Goal: Browse casually

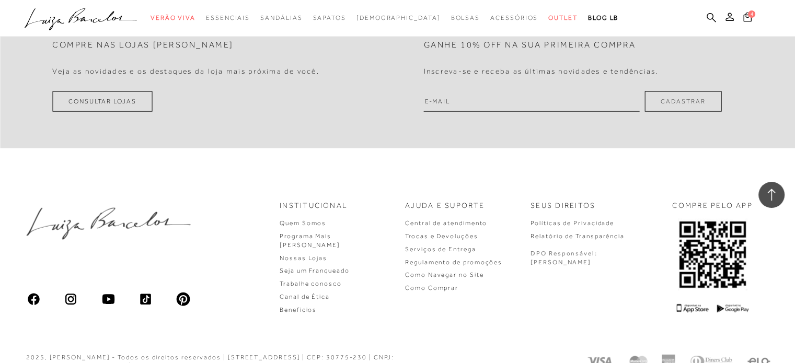
click at [752, 18] on button "4" at bounding box center [747, 19] width 15 height 14
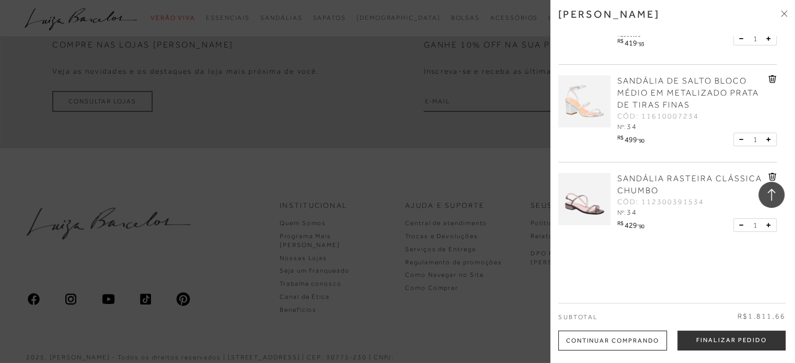
scroll to position [168, 0]
click at [516, 23] on div at bounding box center [397, 181] width 795 height 363
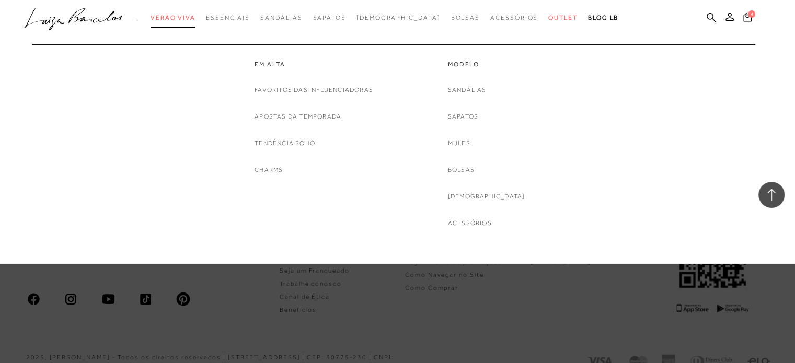
click at [183, 14] on span "Verão Viva" at bounding box center [173, 17] width 45 height 7
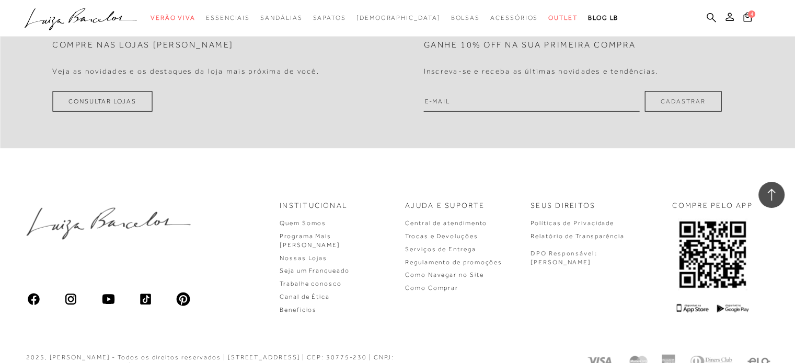
click at [778, 193] on icon at bounding box center [772, 195] width 14 height 14
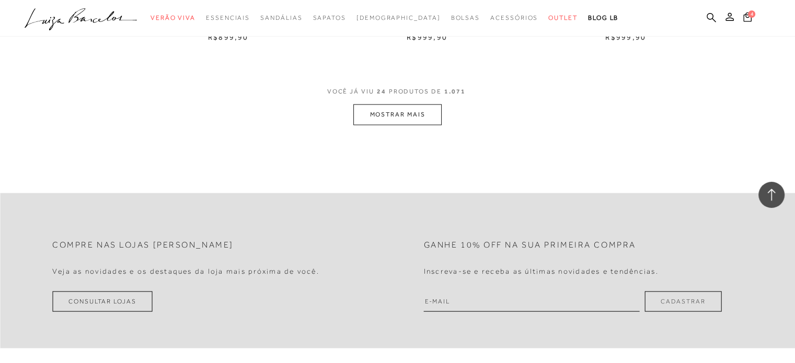
scroll to position [2196, 0]
click at [408, 108] on button "MOSTRAR MAIS" at bounding box center [397, 112] width 88 height 20
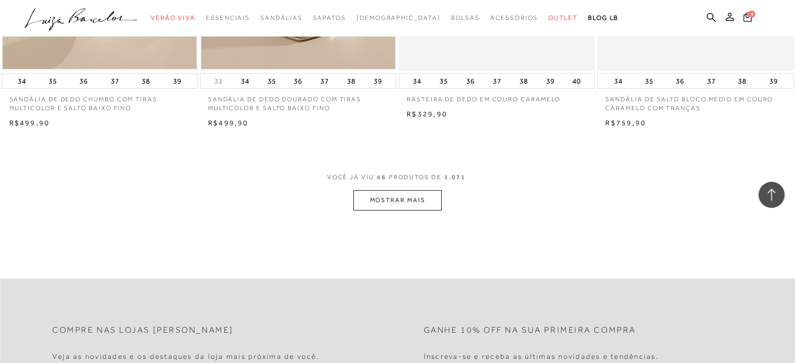
scroll to position [4286, 0]
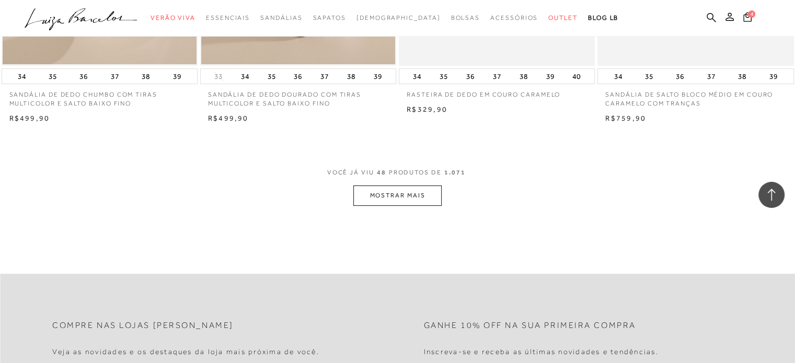
click at [394, 196] on button "MOSTRAR MAIS" at bounding box center [397, 196] width 88 height 20
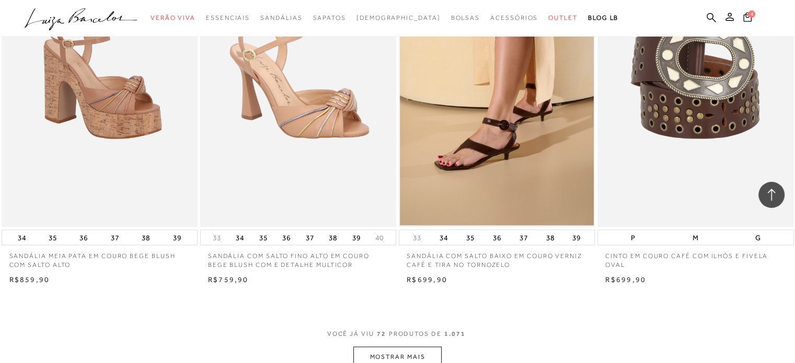
scroll to position [6325, 0]
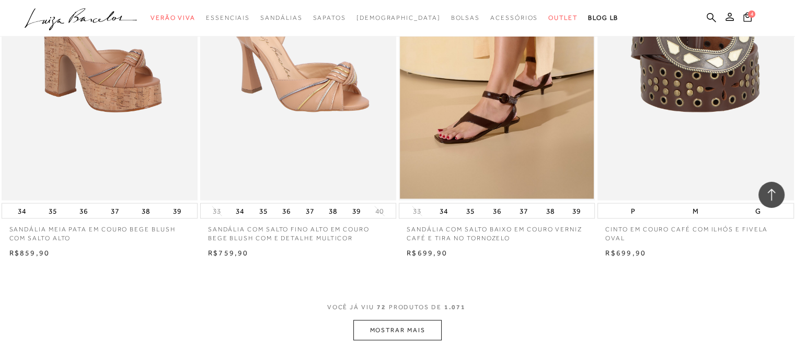
click at [397, 334] on button "MOSTRAR MAIS" at bounding box center [397, 330] width 88 height 20
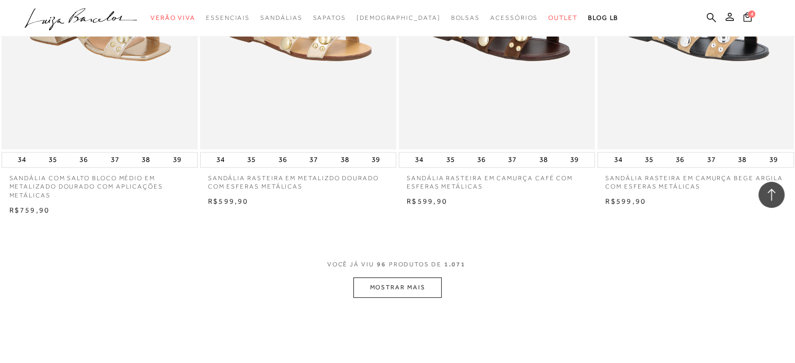
scroll to position [8625, 0]
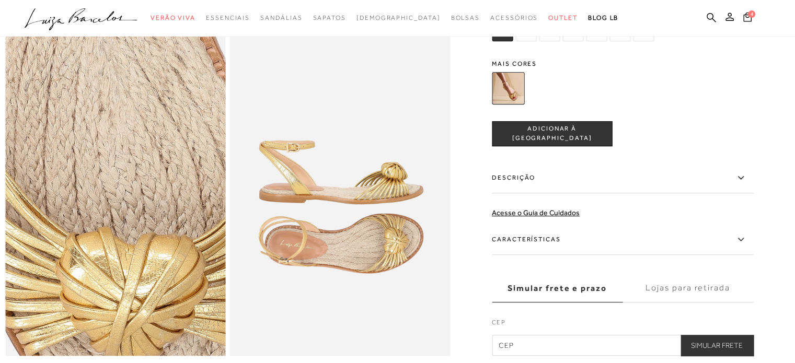
scroll to position [627, 0]
